Goal: Download file/media

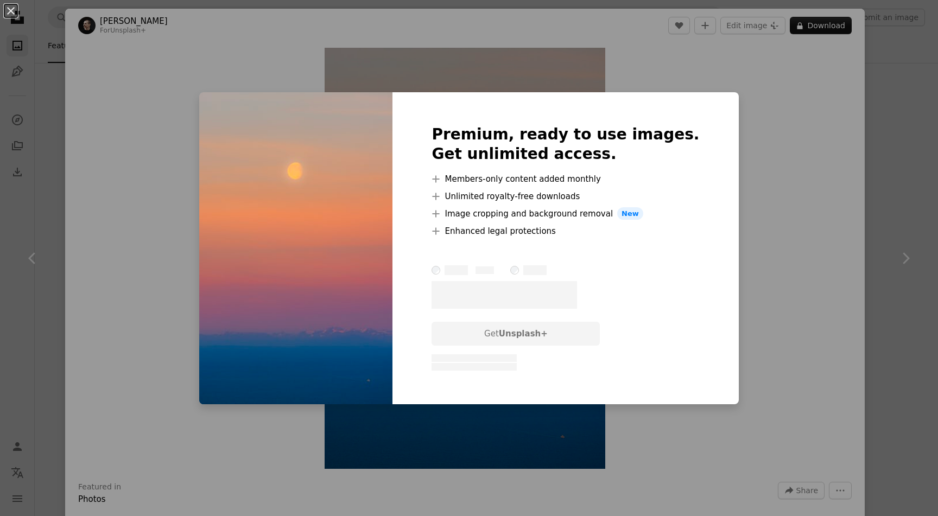
scroll to position [3516, 0]
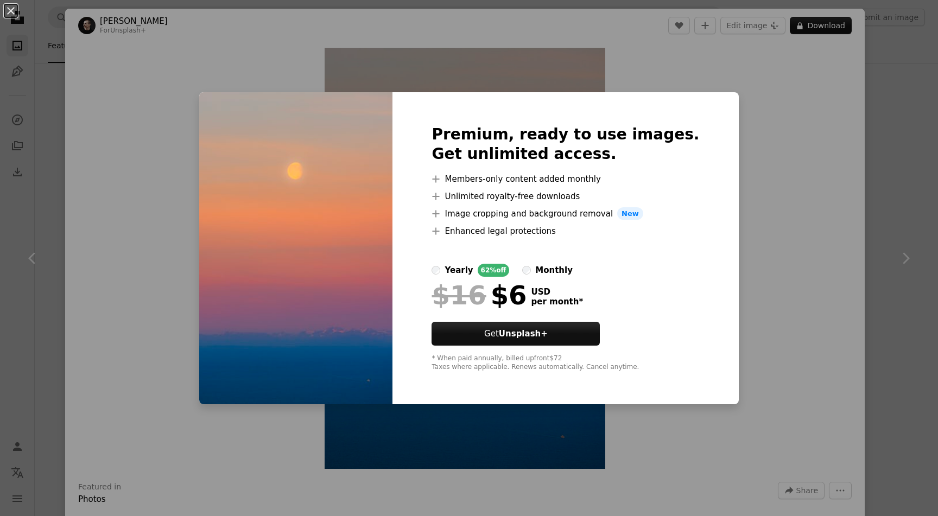
click at [733, 164] on div "An X shape Premium, ready to use images. Get unlimited access. A plus sign Memb…" at bounding box center [469, 258] width 938 height 516
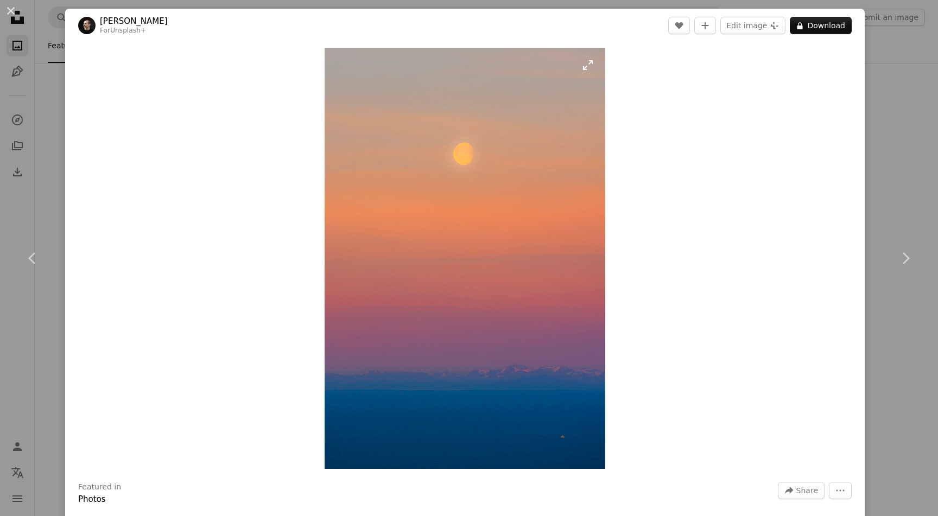
click at [542, 166] on img "Zoom in on this image" at bounding box center [465, 258] width 281 height 421
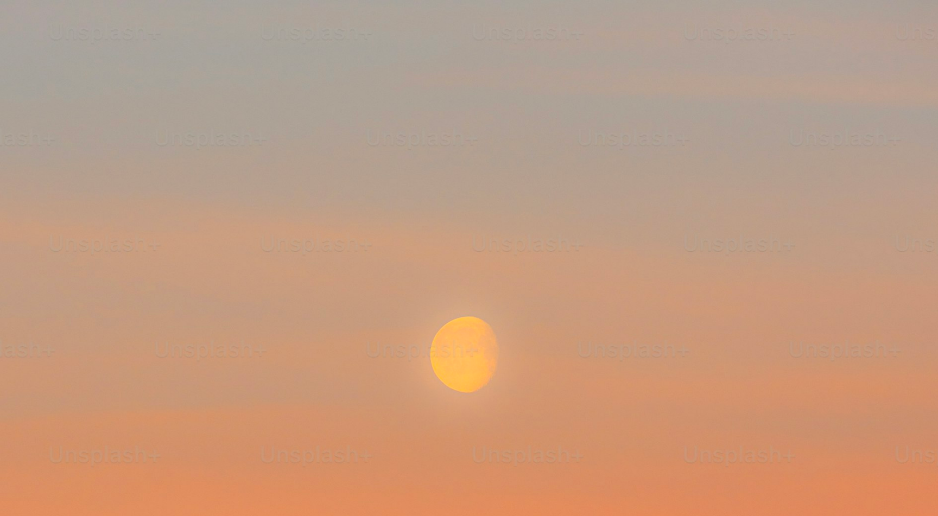
scroll to position [446, 0]
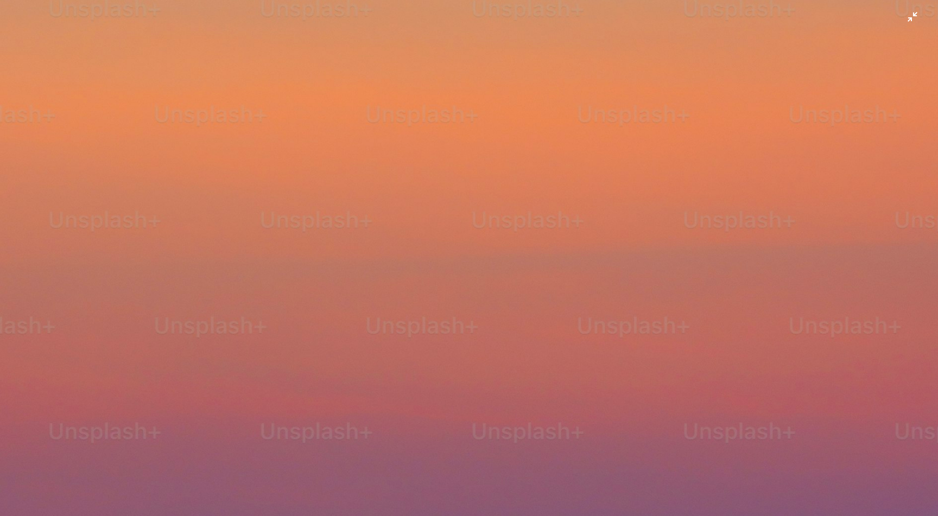
click at [633, 177] on img "Zoom out on this image" at bounding box center [468, 257] width 939 height 1409
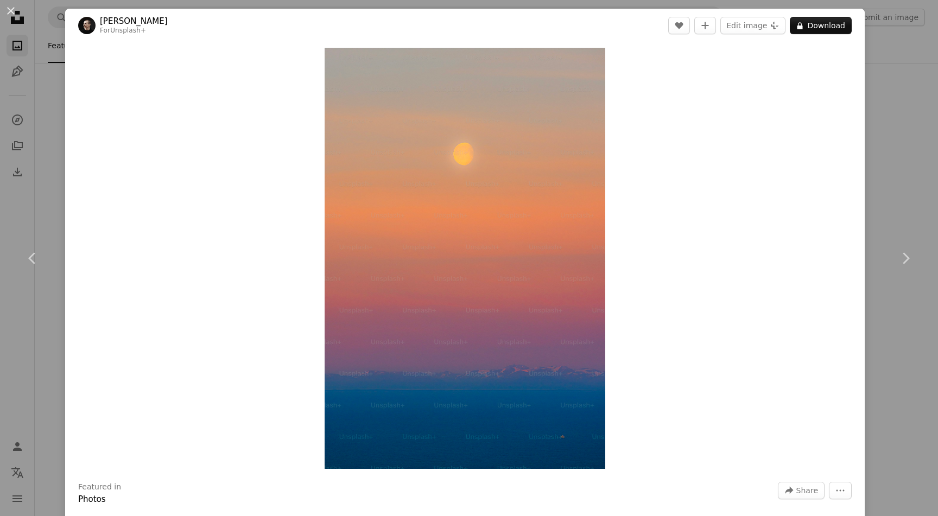
click at [54, 109] on div "An X shape Chevron left Chevron right [PERSON_NAME] For Unsplash+ A heart A plu…" at bounding box center [469, 258] width 938 height 516
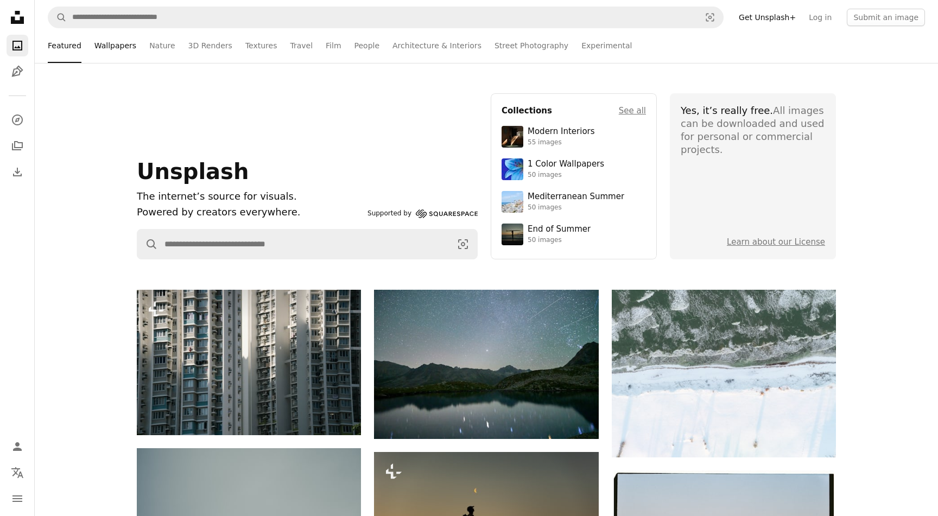
click at [128, 46] on link "Wallpapers" at bounding box center [115, 45] width 42 height 35
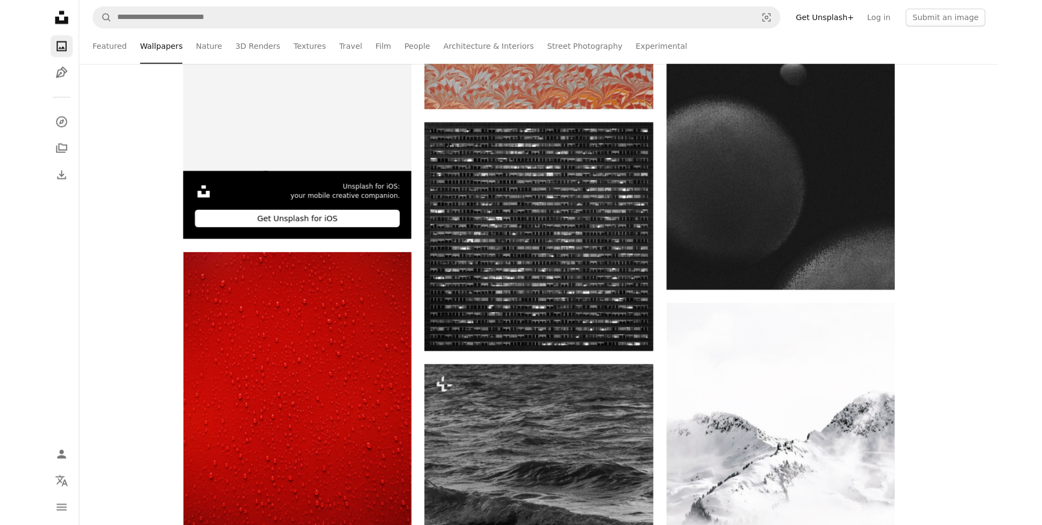
scroll to position [2700, 0]
